Goal: Find specific page/section: Find specific page/section

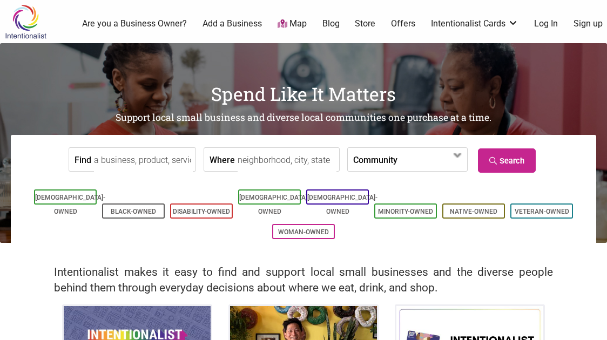
click at [284, 159] on input "Where" at bounding box center [287, 160] width 99 height 24
type input "[GEOGRAPHIC_DATA], [GEOGRAPHIC_DATA]"
click at [513, 164] on link "Search" at bounding box center [507, 161] width 58 height 24
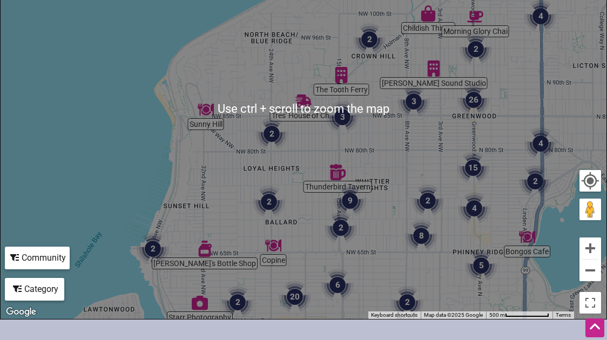
scroll to position [261, 0]
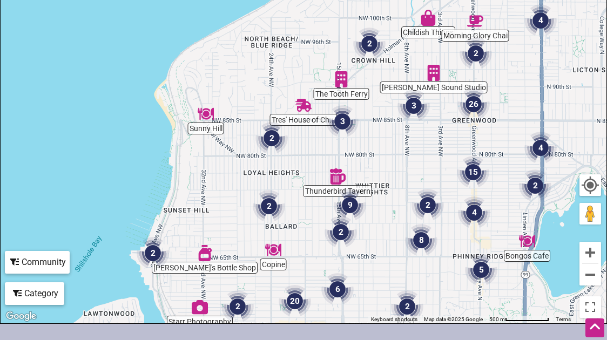
click at [483, 167] on img "15" at bounding box center [473, 172] width 32 height 32
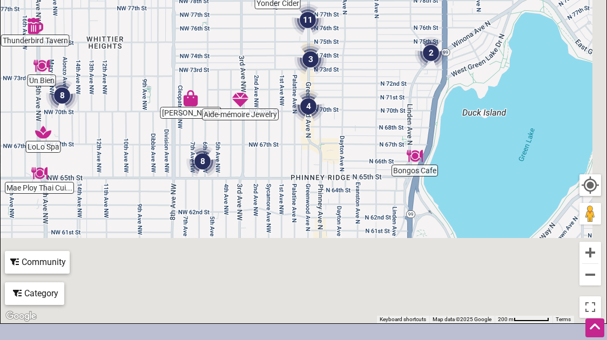
drag, startPoint x: 454, startPoint y: 218, endPoint x: 372, endPoint y: 91, distance: 151.5
click at [372, 91] on div "To navigate, press the arrow keys." at bounding box center [304, 113] width 606 height 420
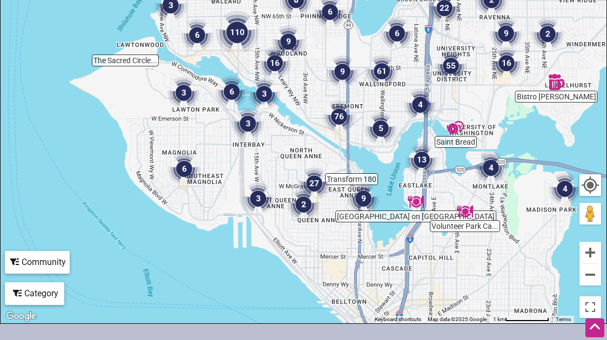
drag, startPoint x: 391, startPoint y: 162, endPoint x: 347, endPoint y: 44, distance: 125.3
click at [347, 44] on div "To navigate, press the arrow keys." at bounding box center [304, 113] width 606 height 420
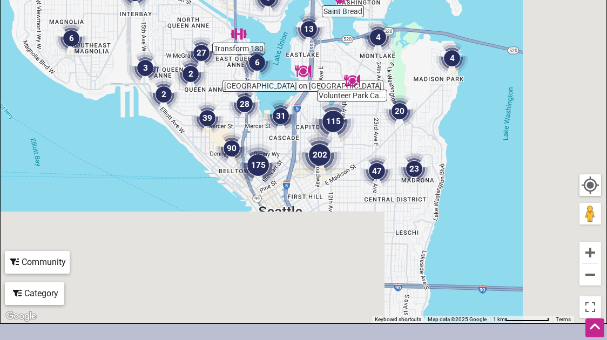
drag, startPoint x: 496, startPoint y: 219, endPoint x: 386, endPoint y: 99, distance: 162.9
click at [386, 99] on img "20" at bounding box center [400, 111] width 32 height 32
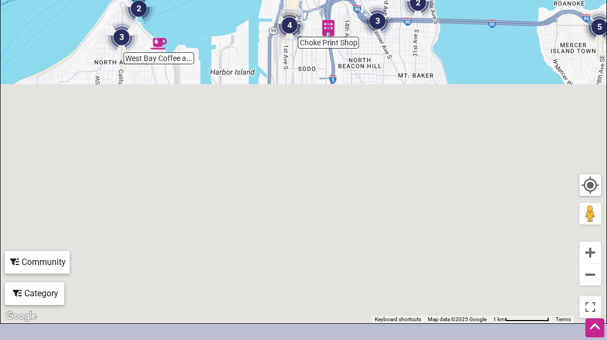
drag, startPoint x: 355, startPoint y: 251, endPoint x: 368, endPoint y: -17, distance: 268.3
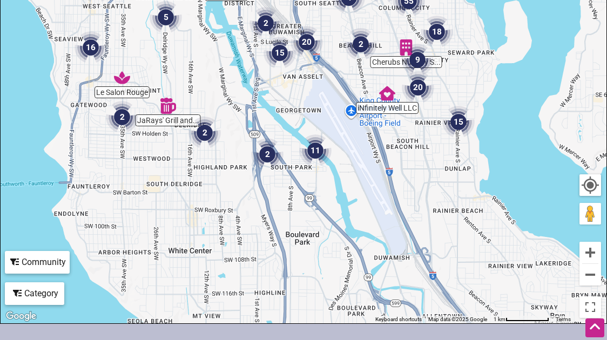
drag, startPoint x: 368, startPoint y: 175, endPoint x: 330, endPoint y: 17, distance: 161.7
